Goal: Task Accomplishment & Management: Manage account settings

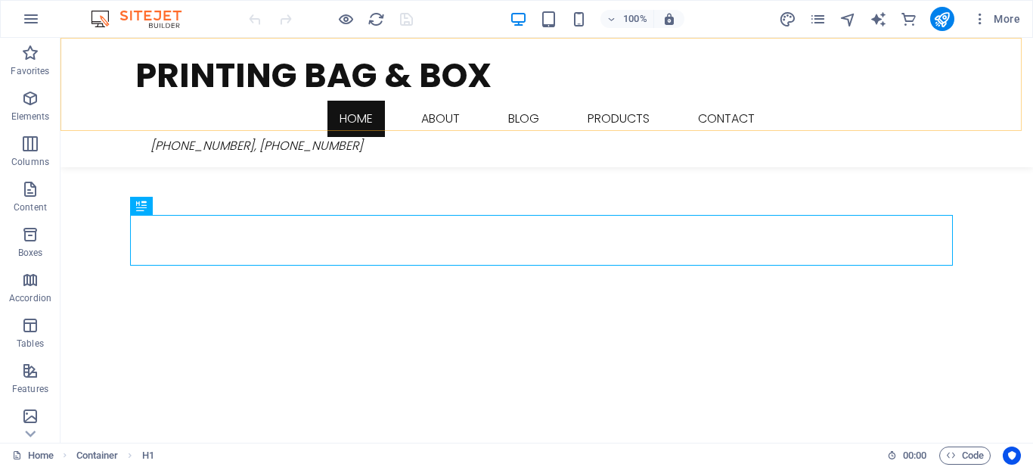
scroll to position [461, 0]
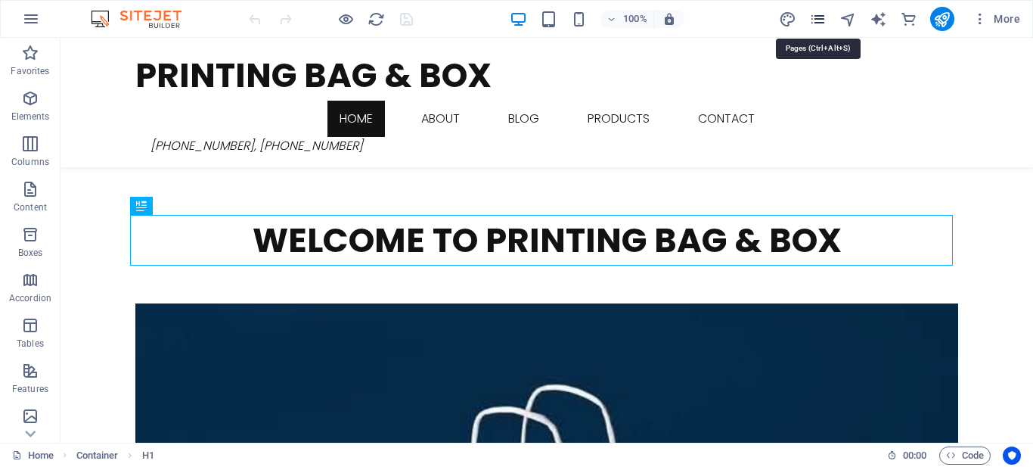
click at [819, 24] on icon "pages" at bounding box center [817, 19] width 17 height 17
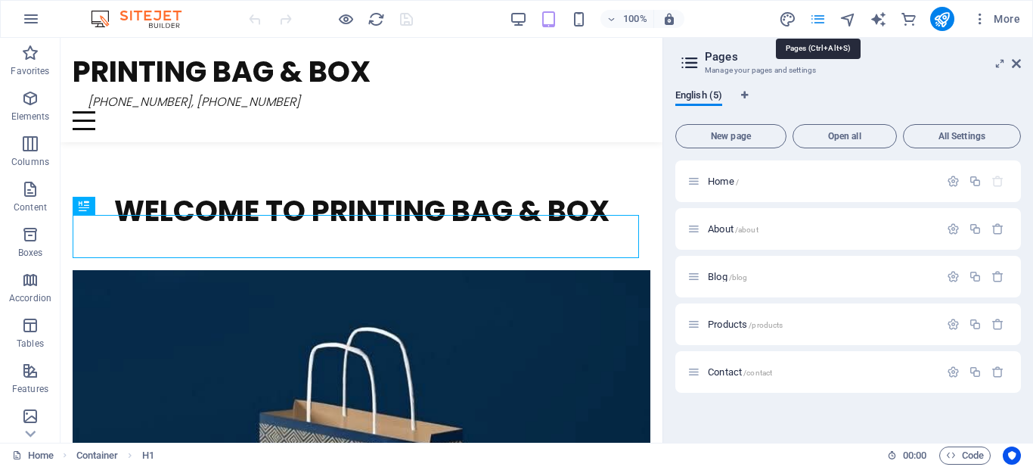
scroll to position [435, 0]
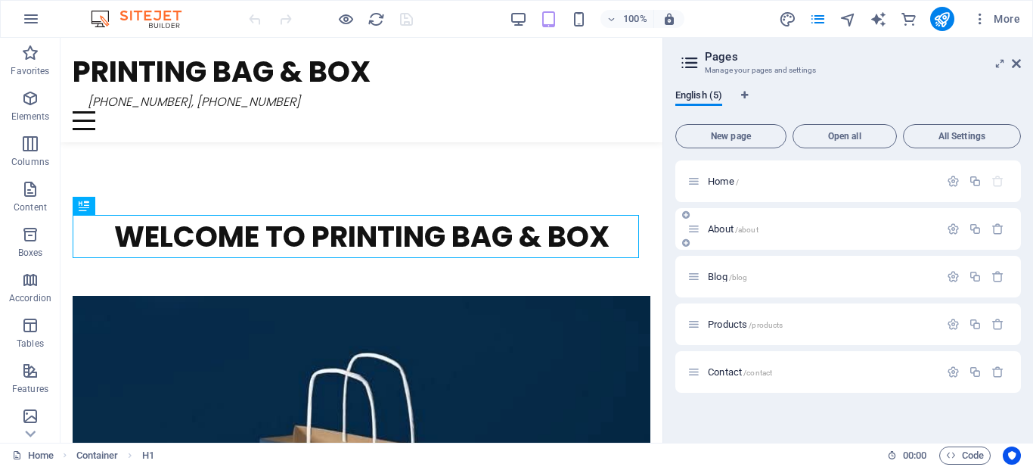
click at [722, 225] on span "About /about" at bounding box center [733, 228] width 51 height 11
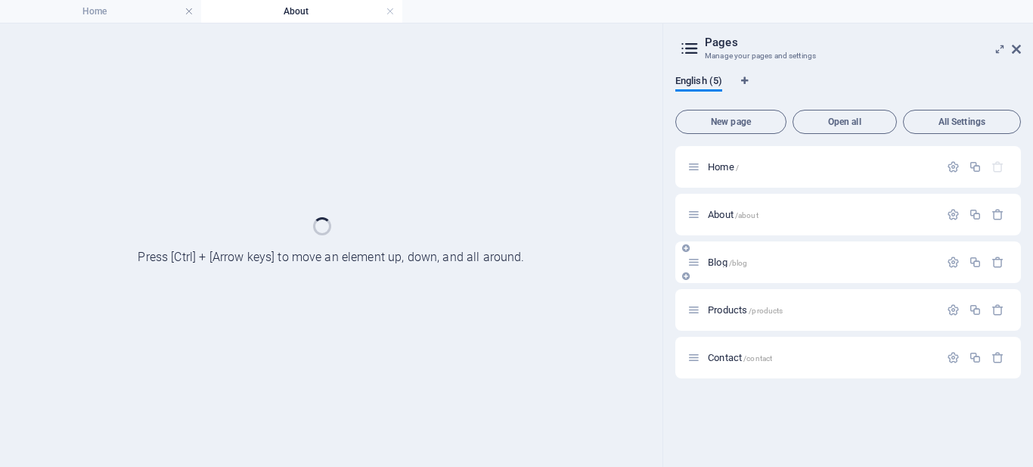
click at [725, 263] on span "Blog /blog" at bounding box center [727, 261] width 39 height 11
click at [735, 271] on div "Blog /blog" at bounding box center [814, 261] width 252 height 17
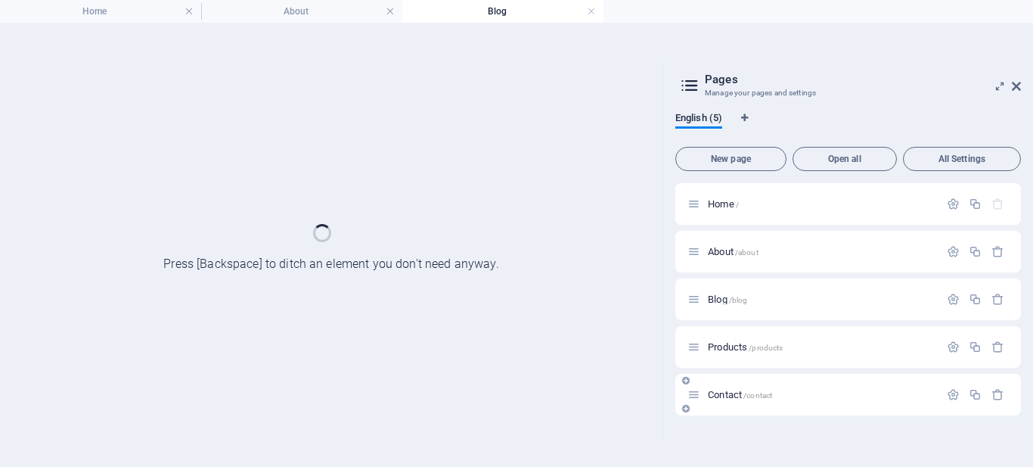
click at [737, 393] on span "Contact /contact" at bounding box center [740, 394] width 64 height 11
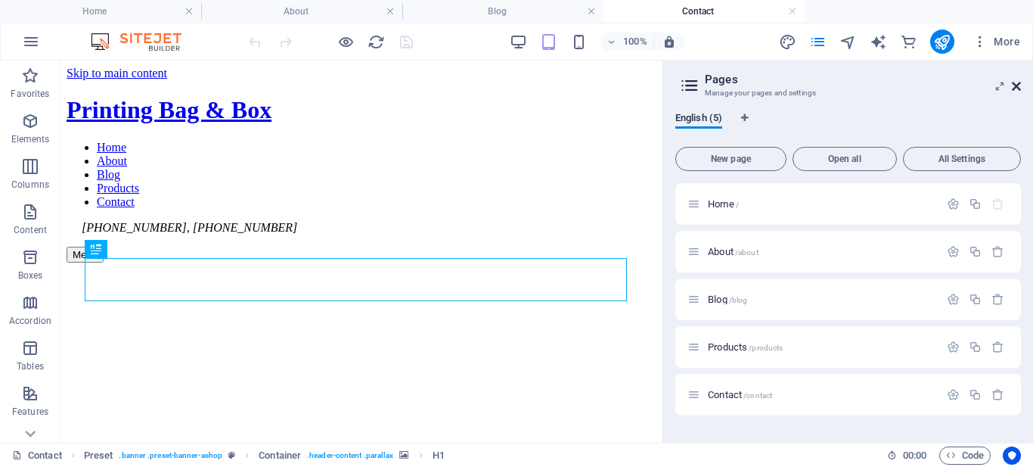
click at [1017, 85] on icon at bounding box center [1016, 86] width 9 height 12
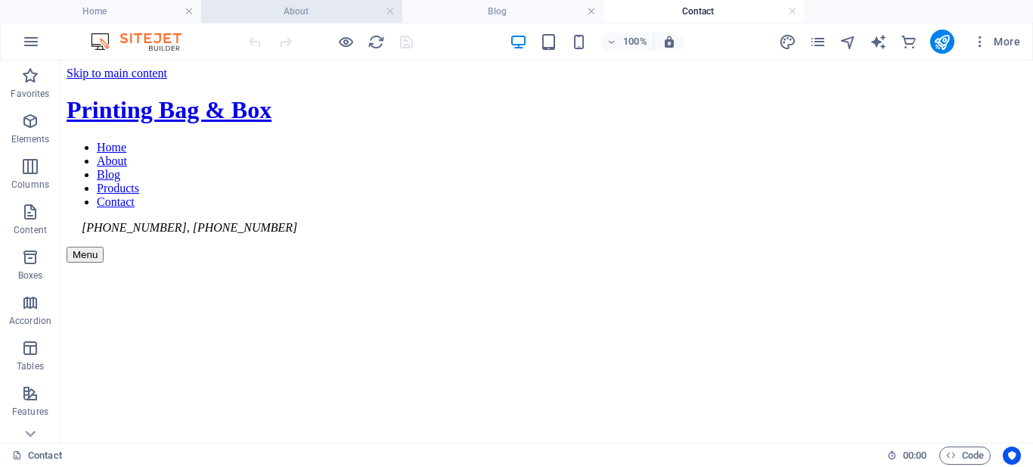
click at [332, 12] on h4 "About" at bounding box center [301, 11] width 201 height 17
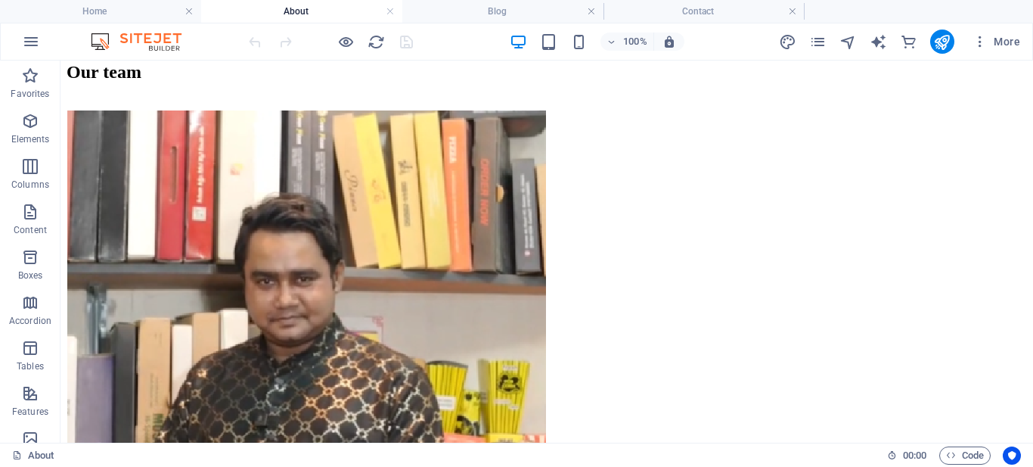
scroll to position [1817, 0]
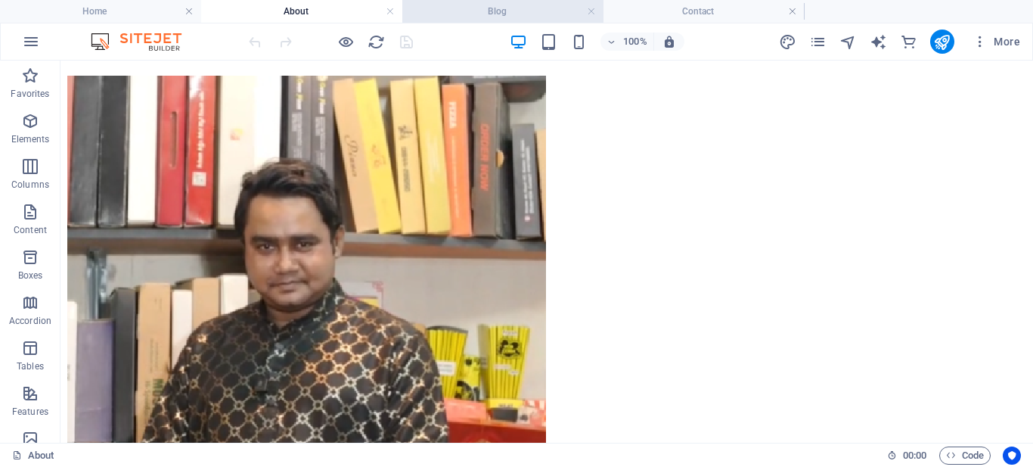
click at [435, 10] on h4 "Blog" at bounding box center [502, 11] width 201 height 17
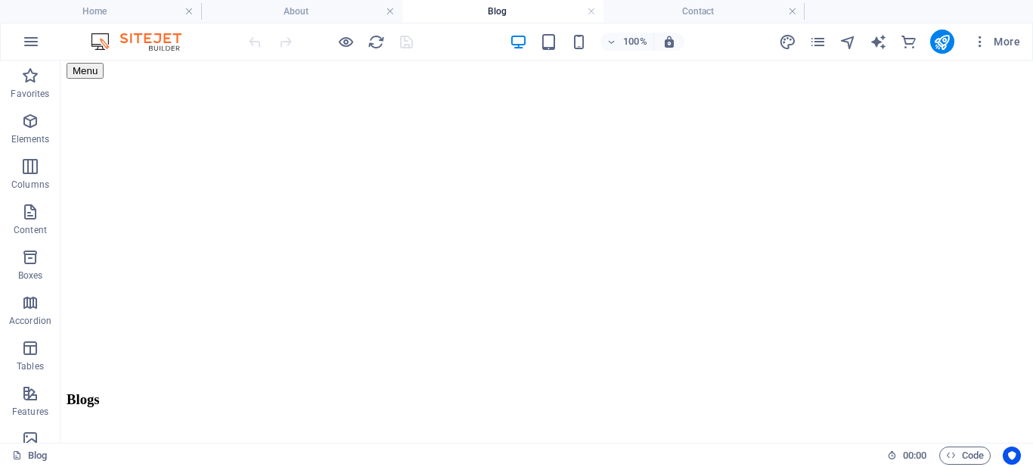
scroll to position [194, 0]
click at [142, 14] on h4 "Home" at bounding box center [100, 11] width 201 height 17
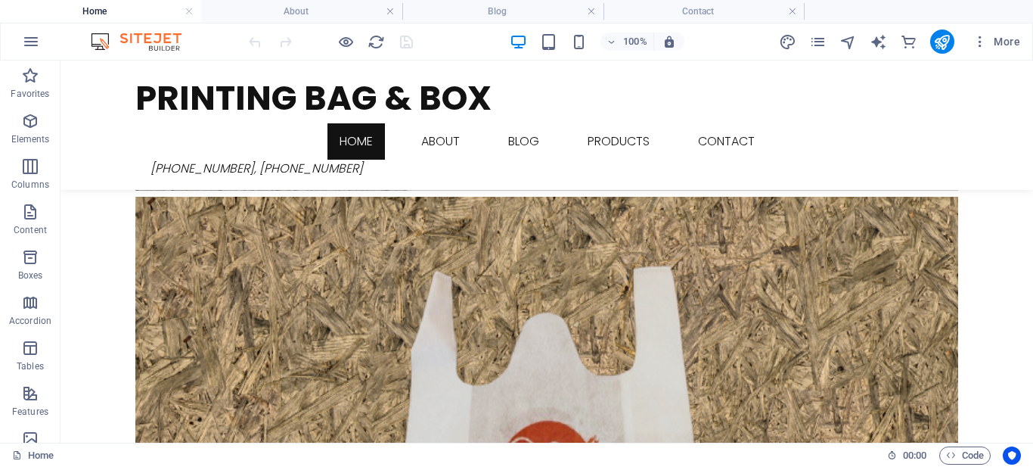
scroll to position [1332, 0]
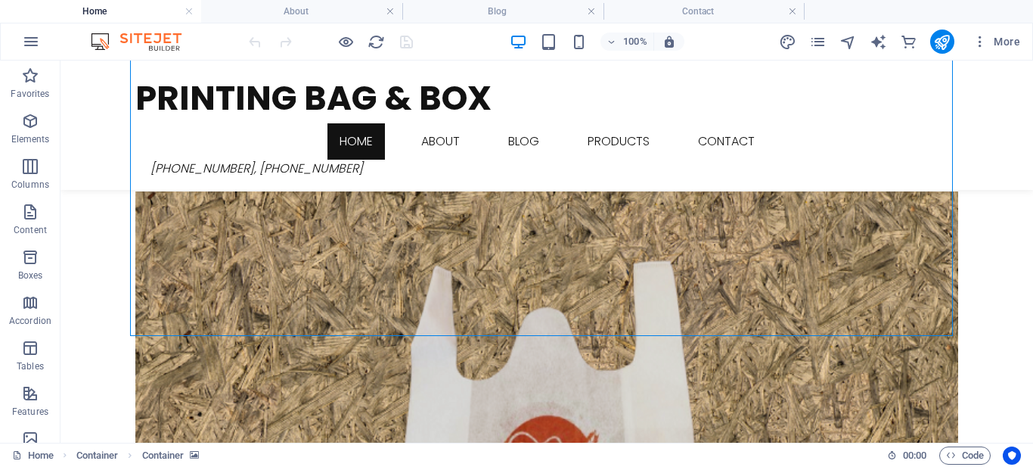
select select "px"
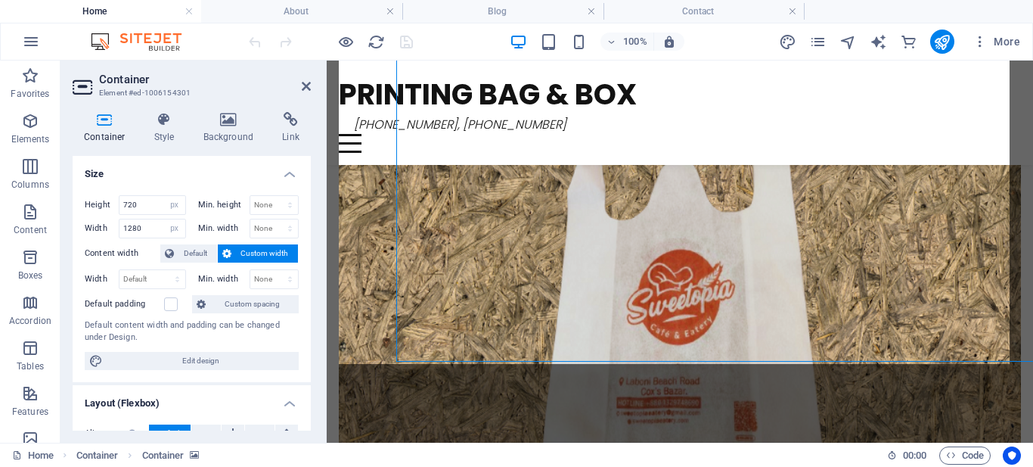
scroll to position [1306, 0]
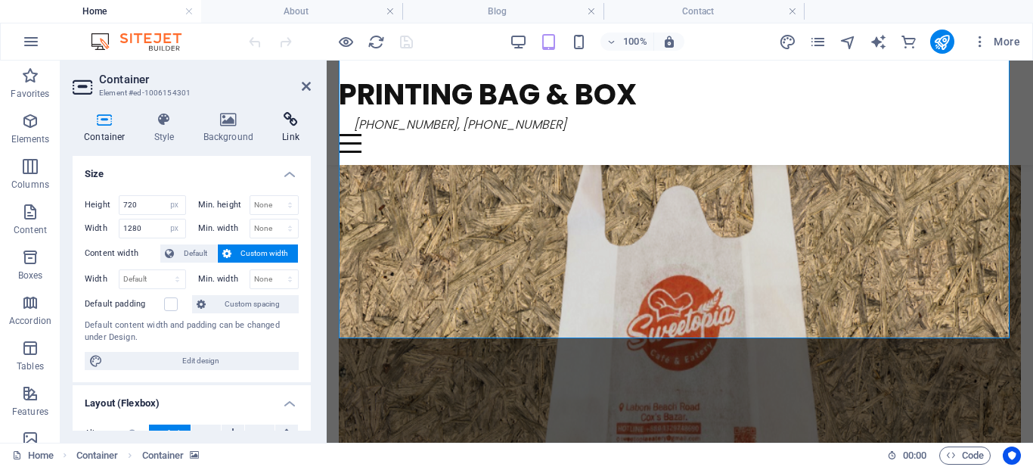
click at [290, 128] on h4 "Link" at bounding box center [291, 128] width 40 height 32
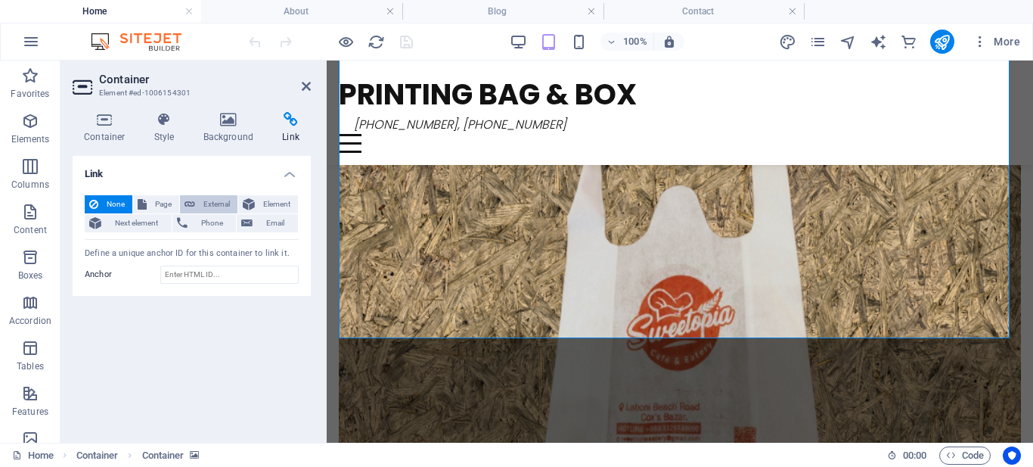
click at [218, 196] on span "External" at bounding box center [216, 204] width 33 height 18
select select "blank"
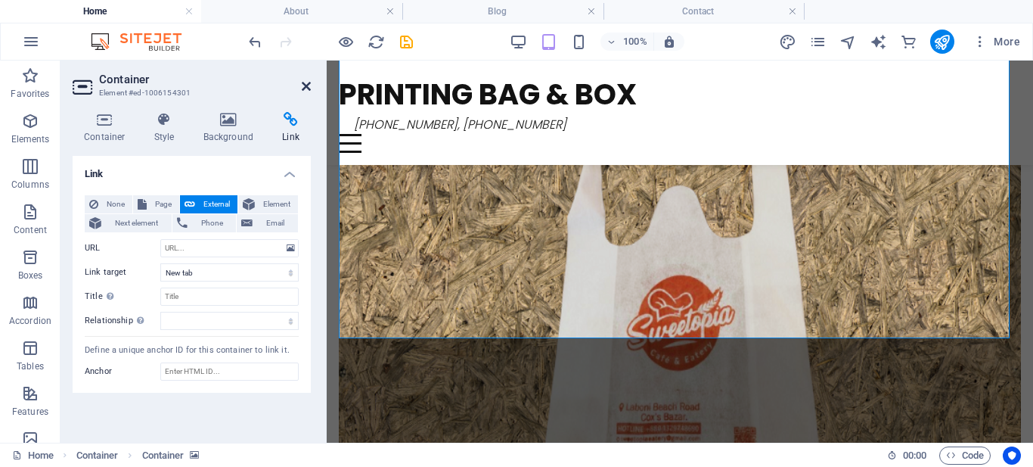
click at [309, 87] on icon at bounding box center [306, 86] width 9 height 12
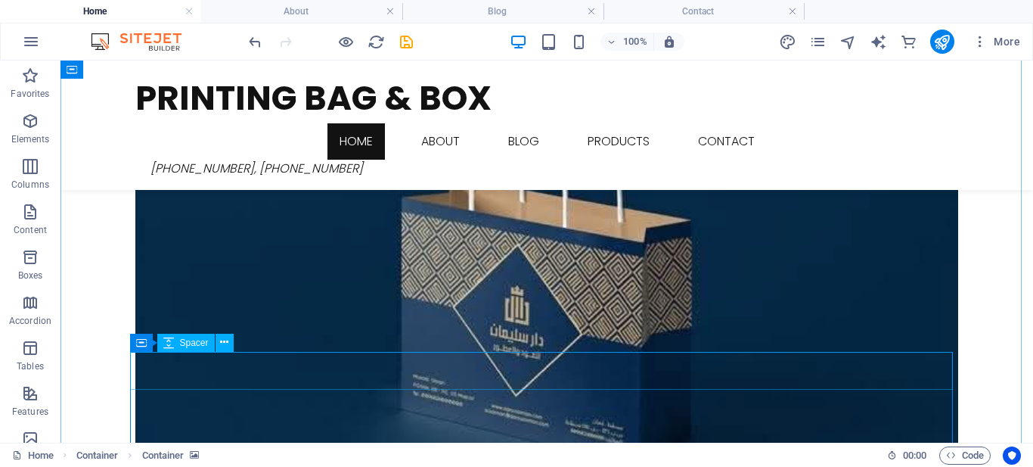
scroll to position [803, 0]
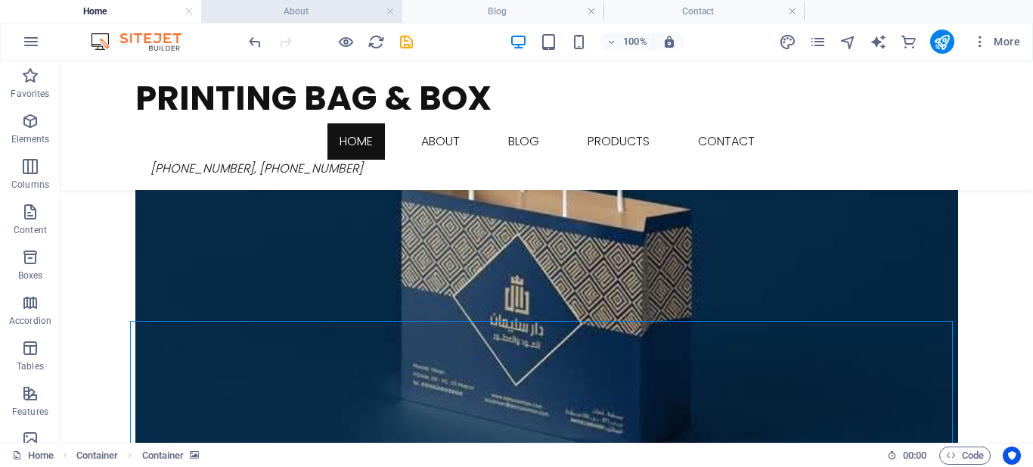
click at [364, 20] on li "About" at bounding box center [301, 11] width 201 height 23
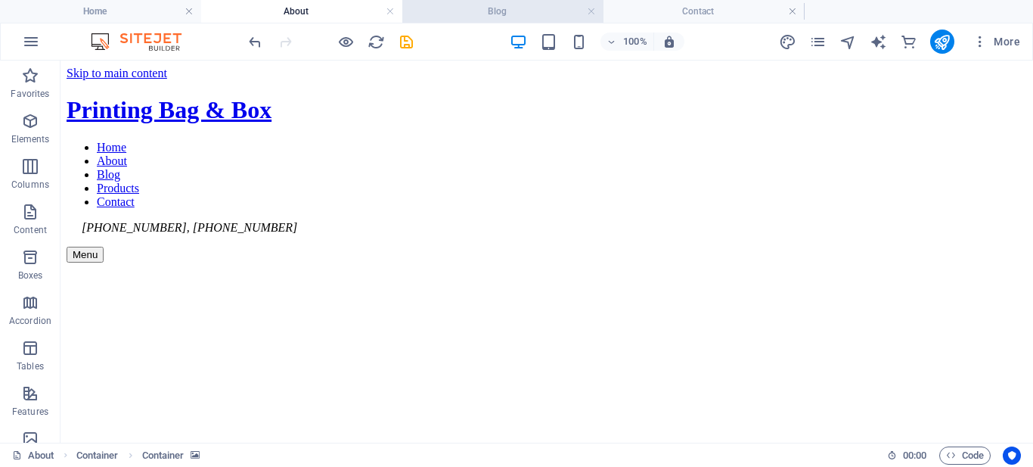
scroll to position [1817, 0]
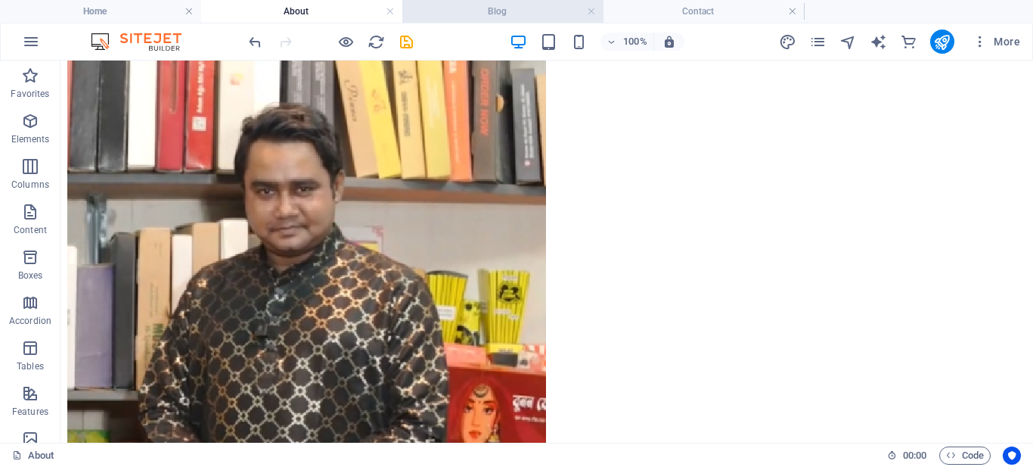
click at [430, 14] on h4 "Blog" at bounding box center [502, 11] width 201 height 17
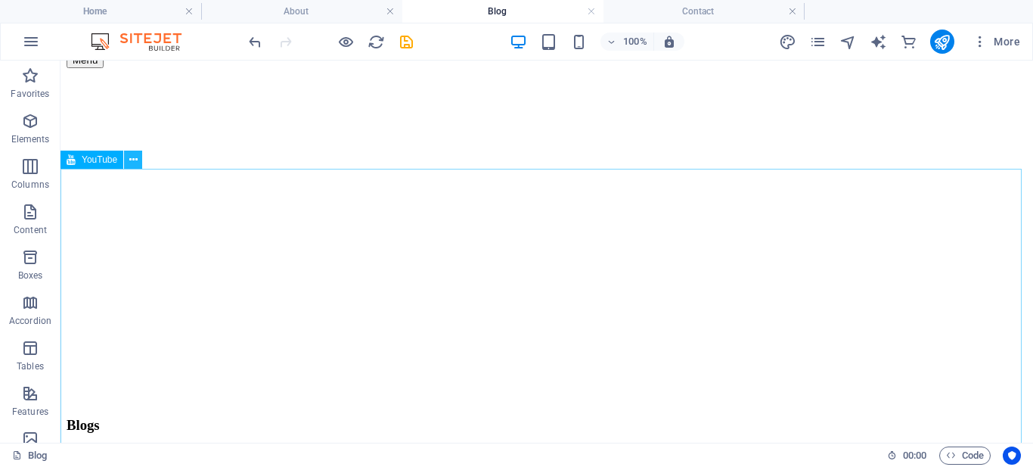
click at [130, 157] on icon at bounding box center [133, 160] width 8 height 16
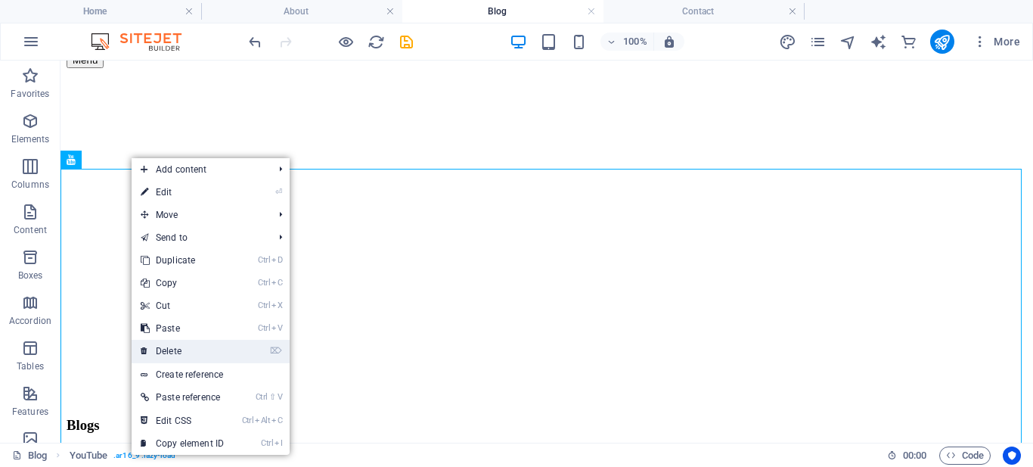
click at [191, 349] on link "⌦ Delete" at bounding box center [182, 351] width 101 height 23
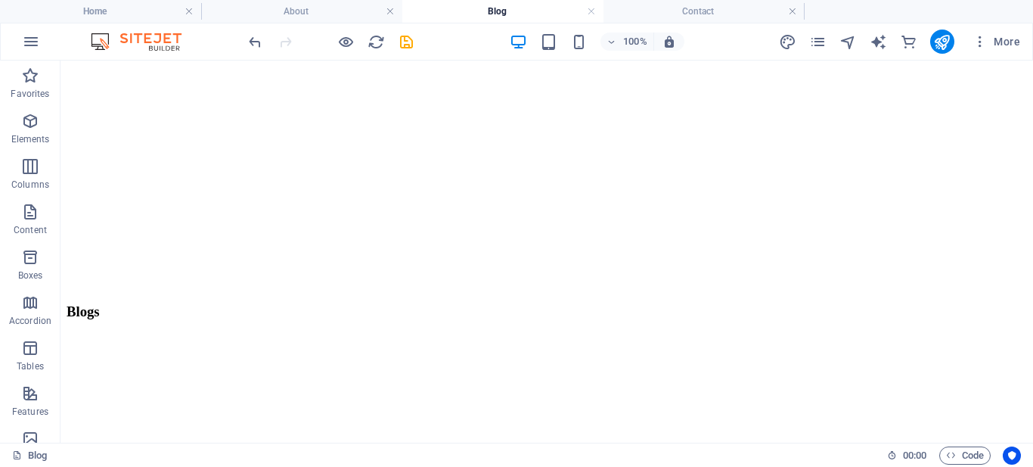
scroll to position [301, 0]
click at [405, 41] on icon "save" at bounding box center [406, 41] width 17 height 17
click at [669, 13] on h4 "Contact" at bounding box center [704, 11] width 201 height 17
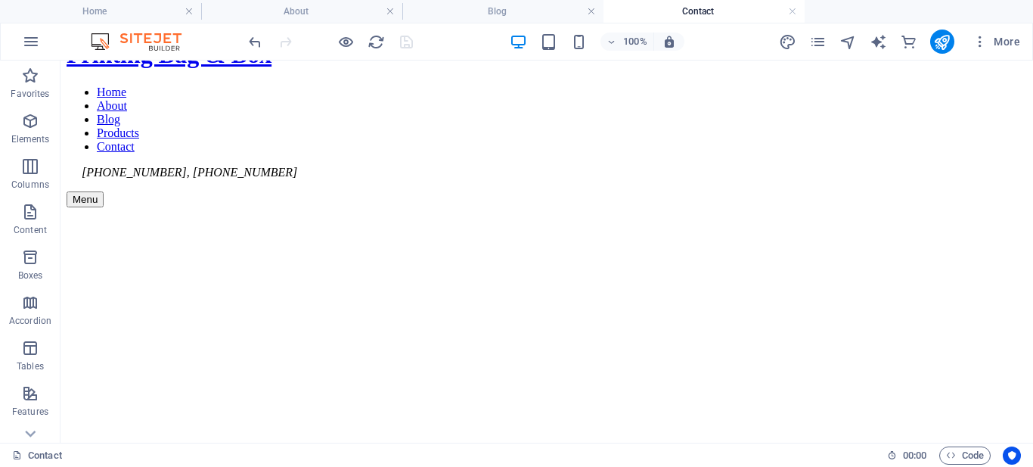
scroll to position [0, 0]
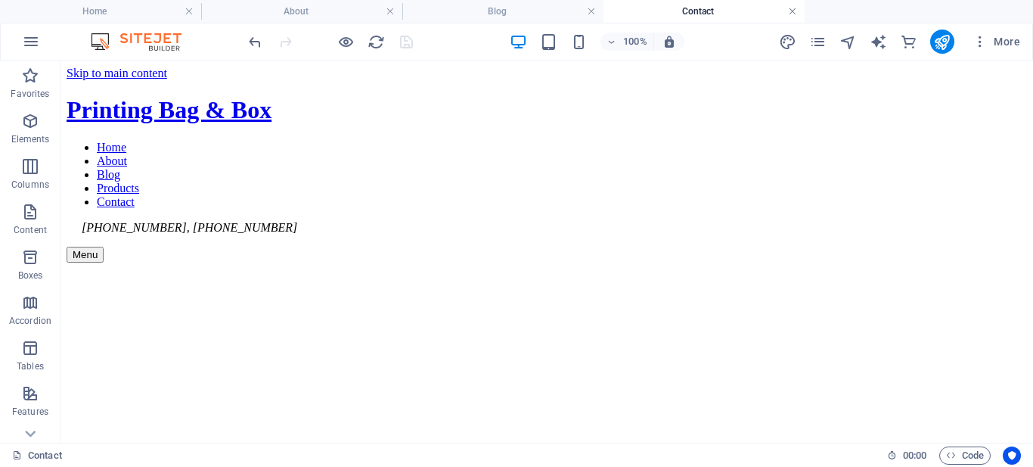
click at [791, 13] on link at bounding box center [792, 12] width 9 height 14
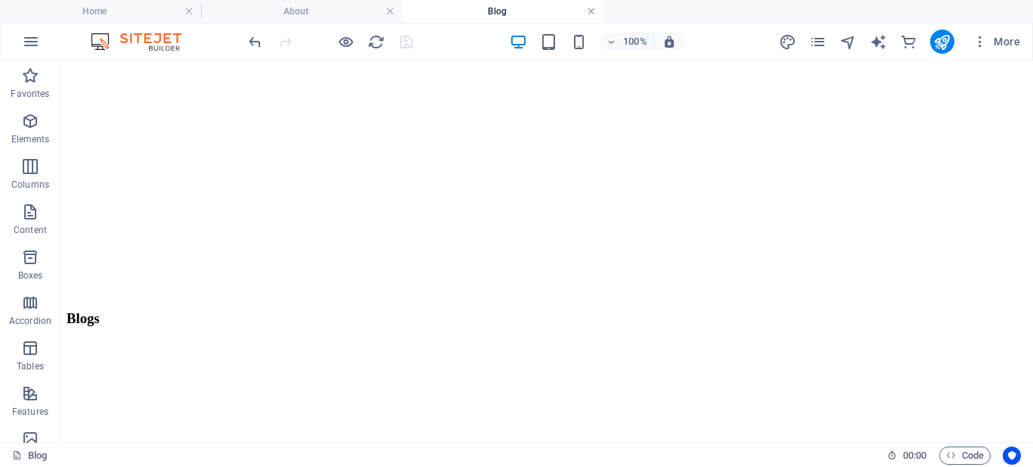
click at [592, 11] on link at bounding box center [591, 12] width 9 height 14
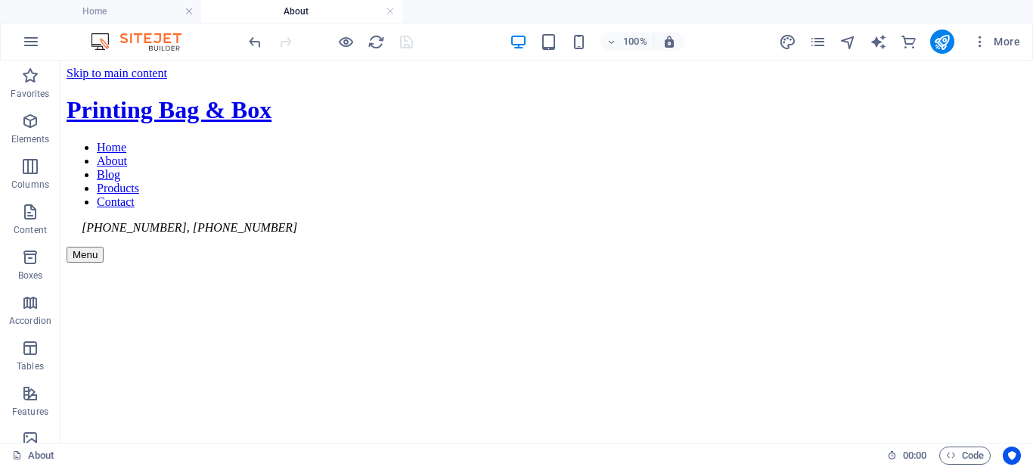
scroll to position [1817, 0]
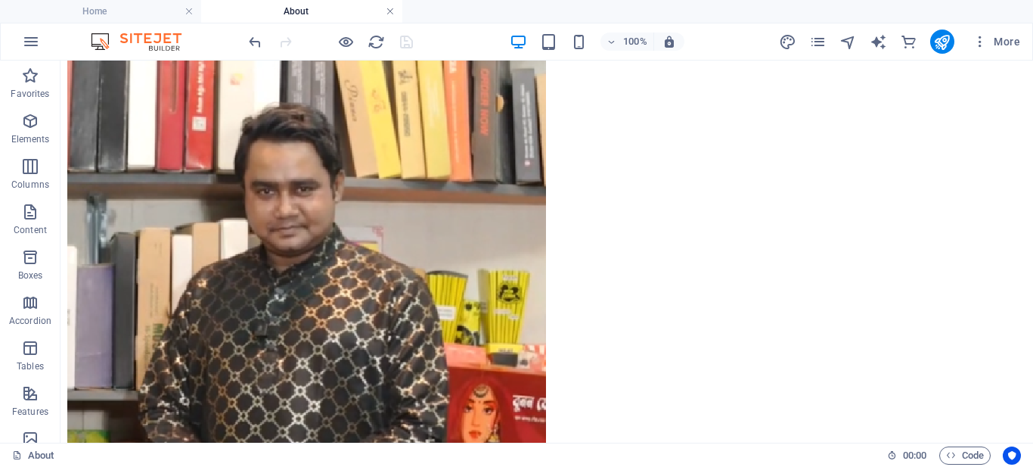
click at [388, 12] on link at bounding box center [390, 12] width 9 height 14
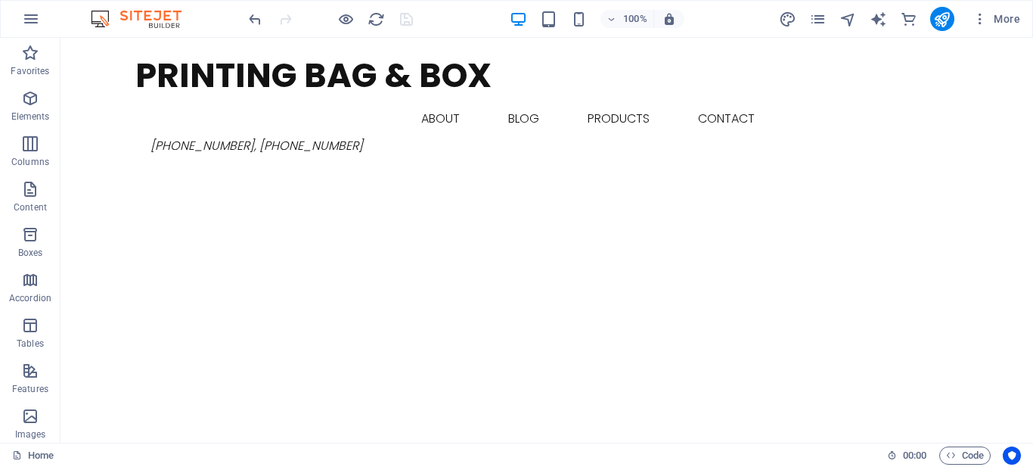
scroll to position [803, 0]
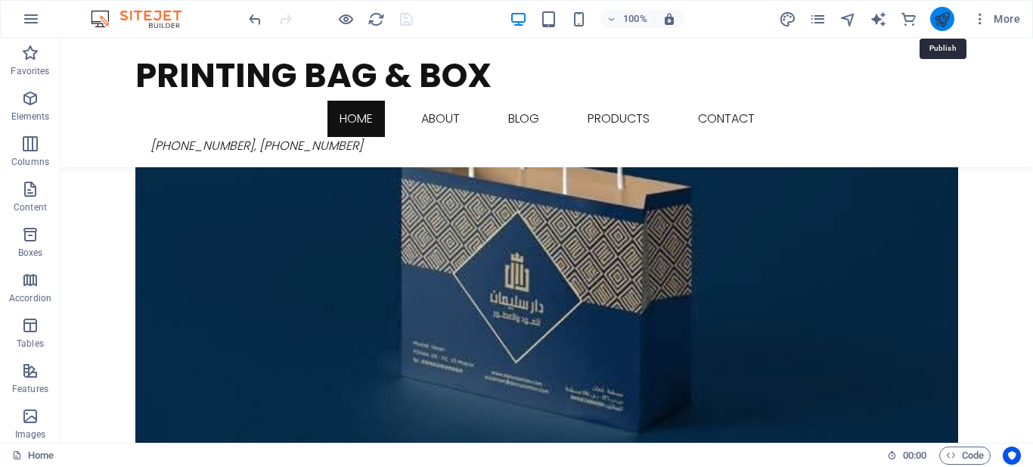
click at [936, 23] on icon "publish" at bounding box center [941, 19] width 17 height 17
click at [943, 11] on icon "publish" at bounding box center [941, 19] width 17 height 17
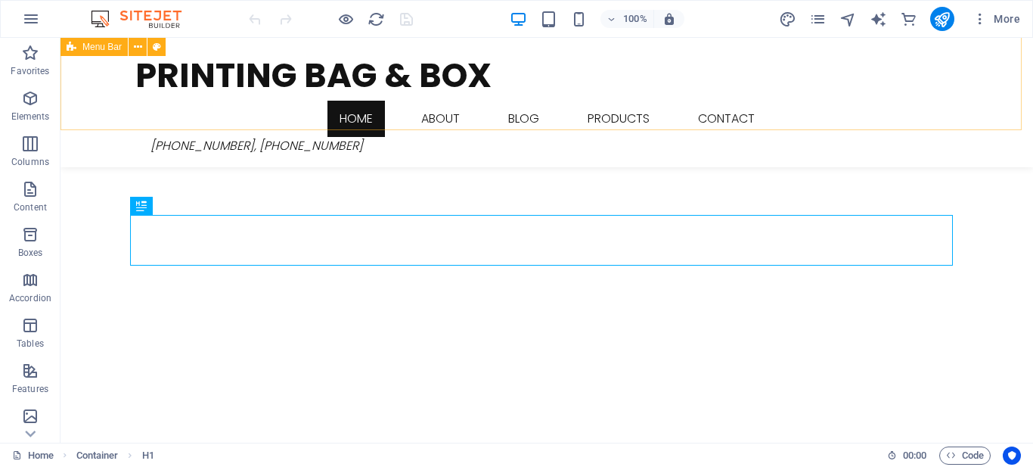
scroll to position [461, 0]
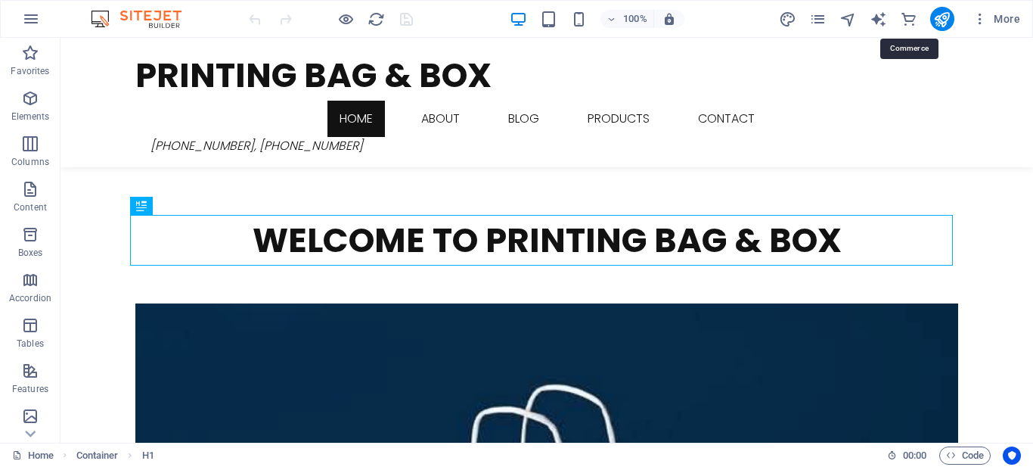
drag, startPoint x: 907, startPoint y: 20, endPoint x: 921, endPoint y: 21, distance: 13.7
click at [921, 21] on div "More" at bounding box center [902, 19] width 247 height 24
click at [913, 17] on icon "commerce" at bounding box center [908, 19] width 17 height 17
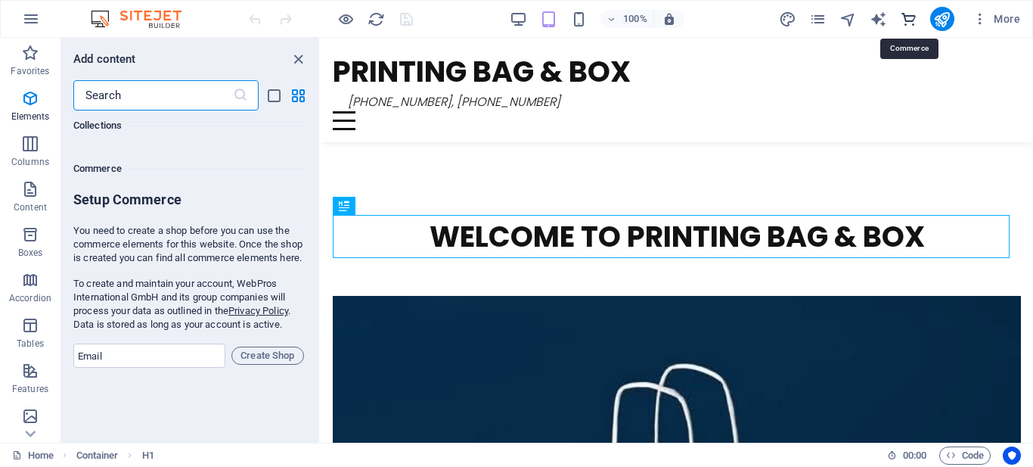
scroll to position [14577, 0]
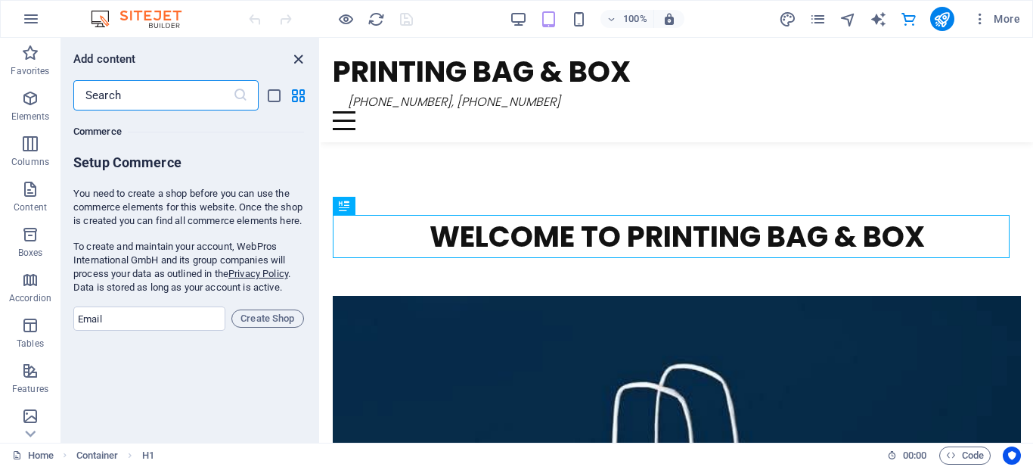
click at [301, 63] on icon "close panel" at bounding box center [298, 59] width 17 height 17
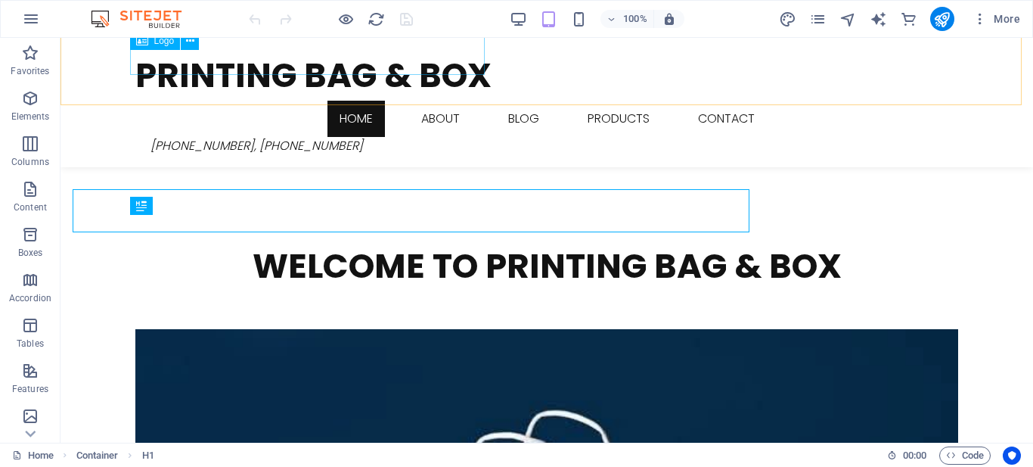
scroll to position [461, 0]
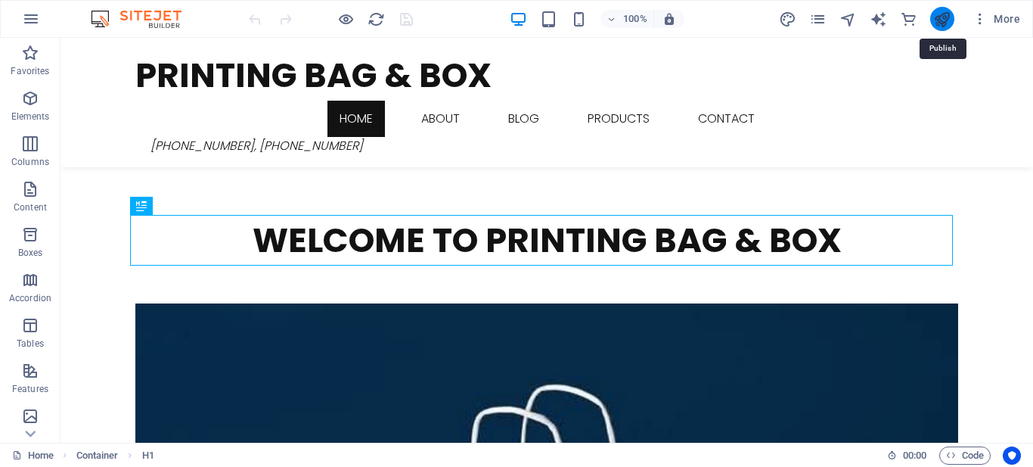
click at [943, 19] on icon "publish" at bounding box center [941, 19] width 17 height 17
